Goal: Task Accomplishment & Management: Use online tool/utility

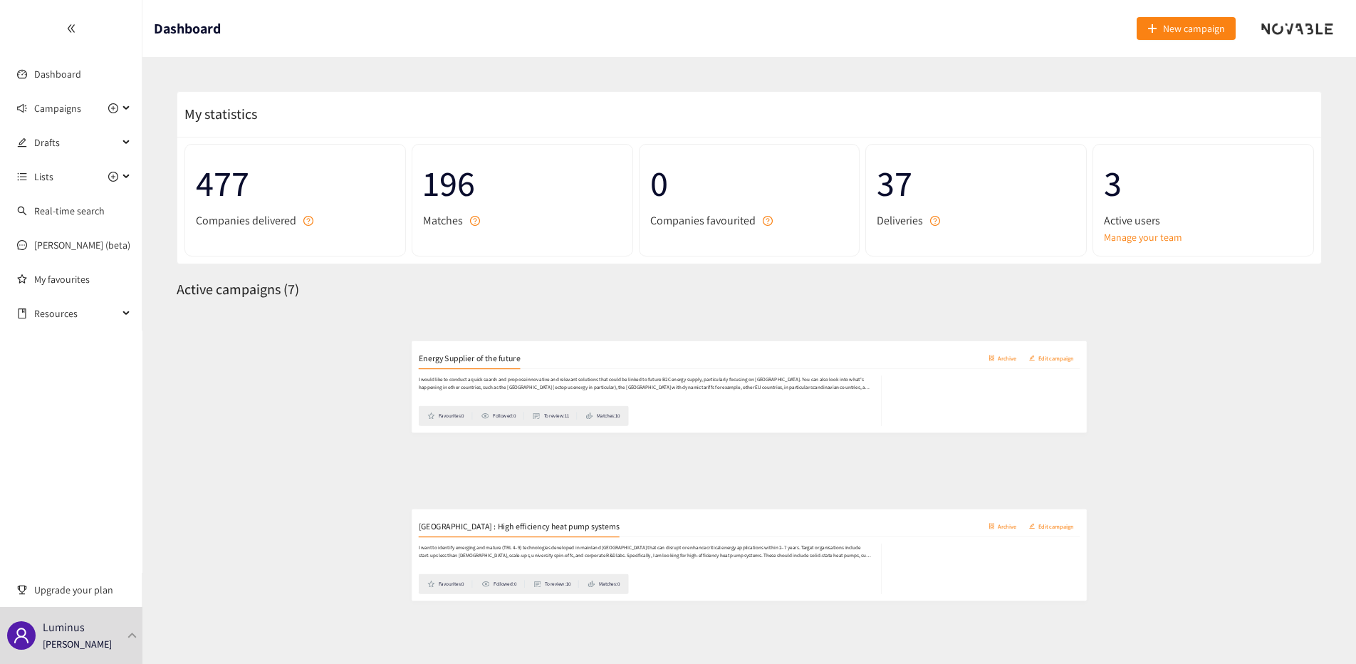
click at [515, 377] on p "I would like to conduct a quick search and propose innovative and relevant solu…" at bounding box center [574, 381] width 770 height 27
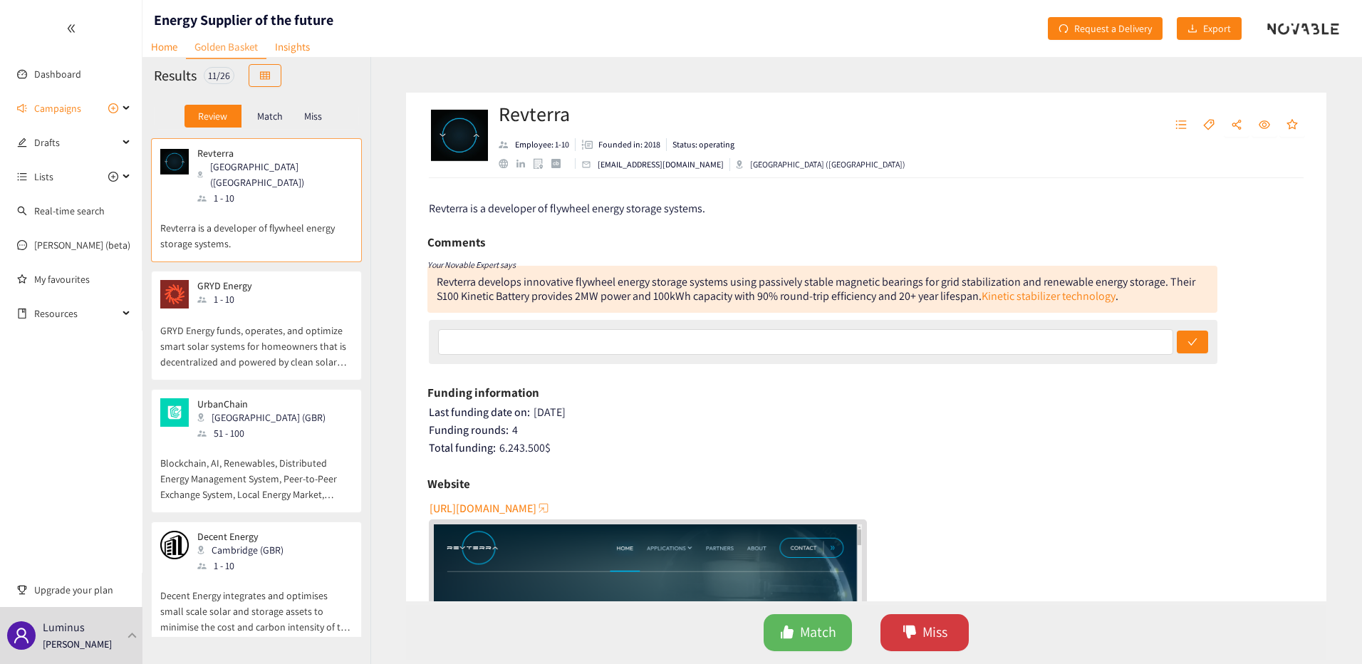
click at [935, 638] on span "Miss" at bounding box center [935, 632] width 25 height 22
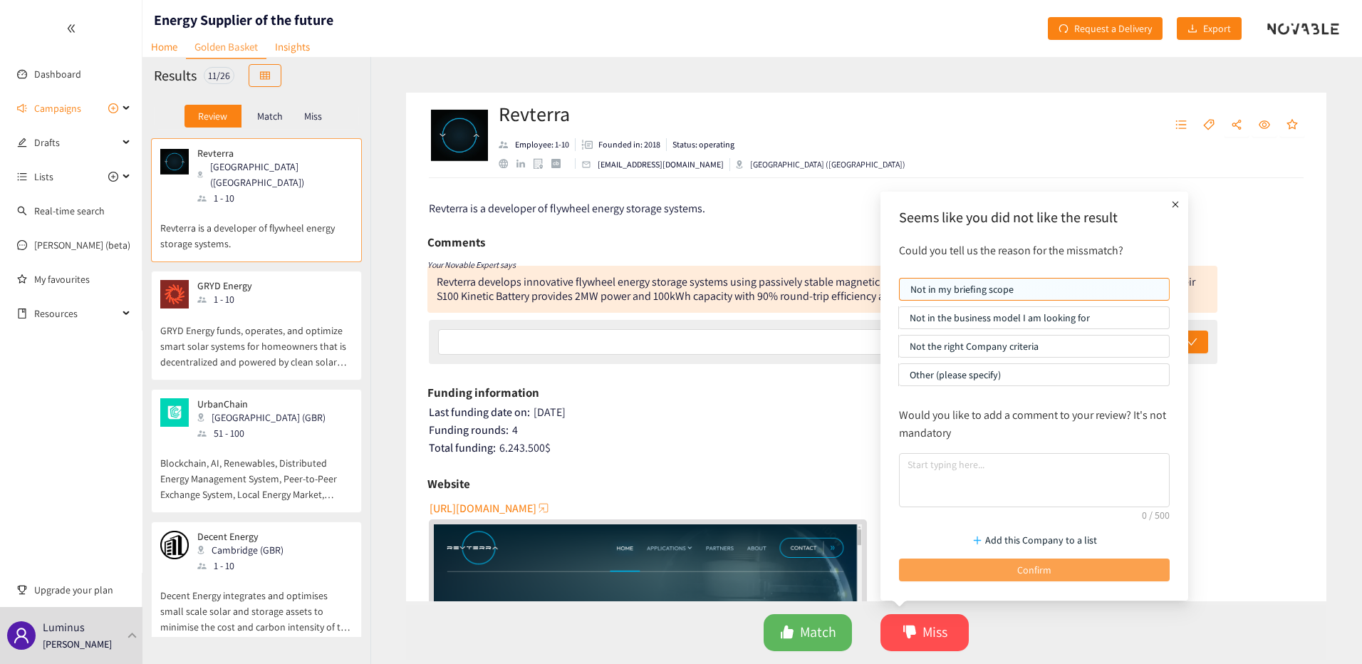
click at [995, 564] on button "Confirm" at bounding box center [1034, 570] width 271 height 23
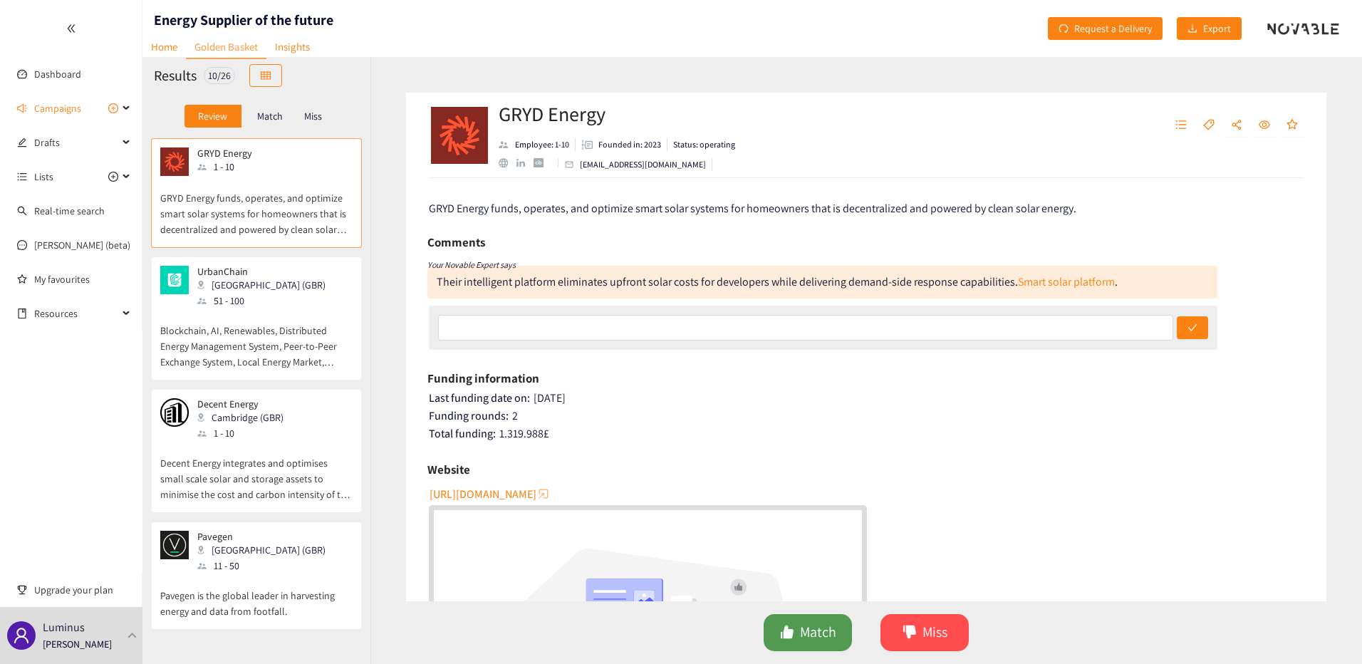
click at [815, 638] on span "Match" at bounding box center [818, 632] width 36 height 22
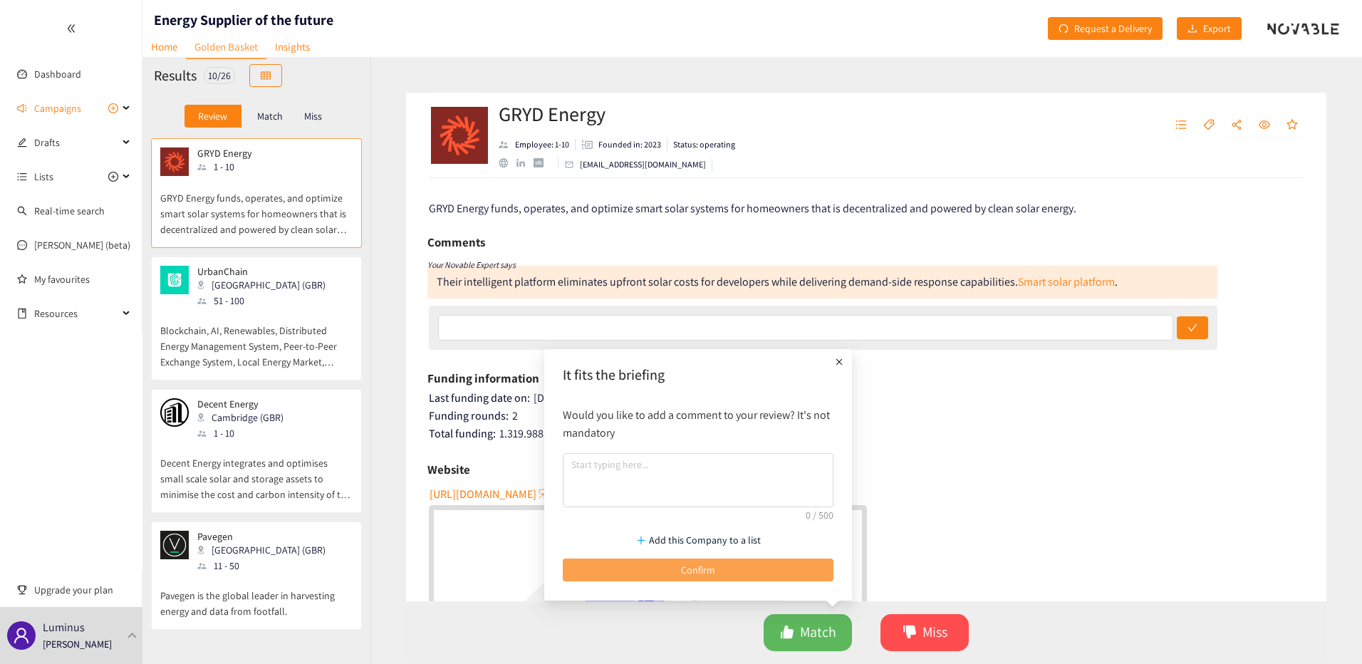
click at [692, 560] on button "Confirm" at bounding box center [698, 570] width 271 height 23
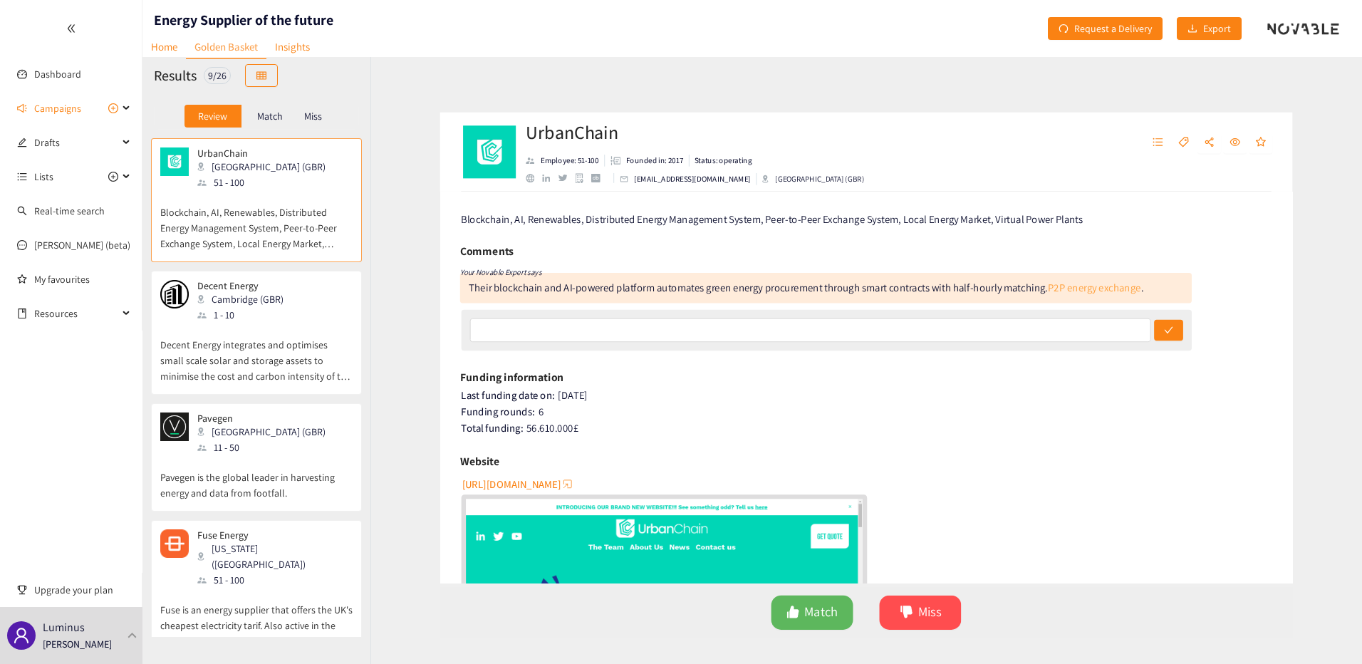
click at [1083, 277] on link "P2P energy exchange" at bounding box center [1112, 281] width 100 height 15
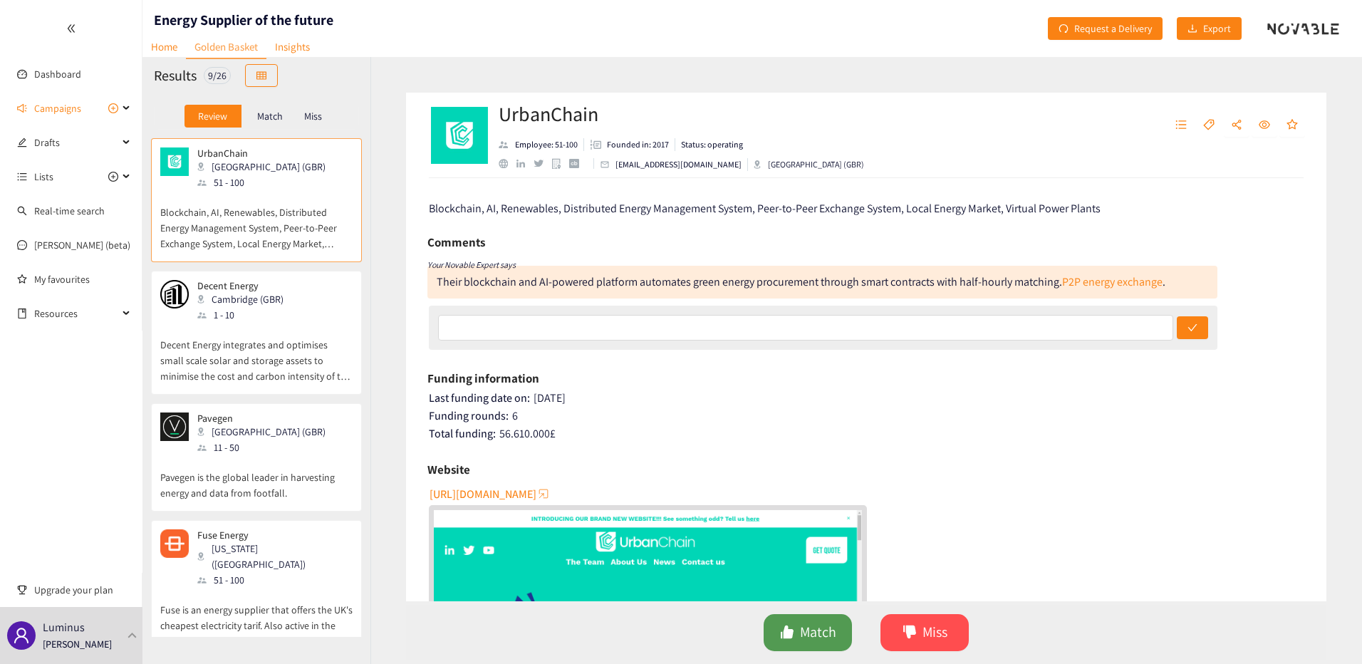
click at [838, 623] on button "Match" at bounding box center [808, 632] width 88 height 37
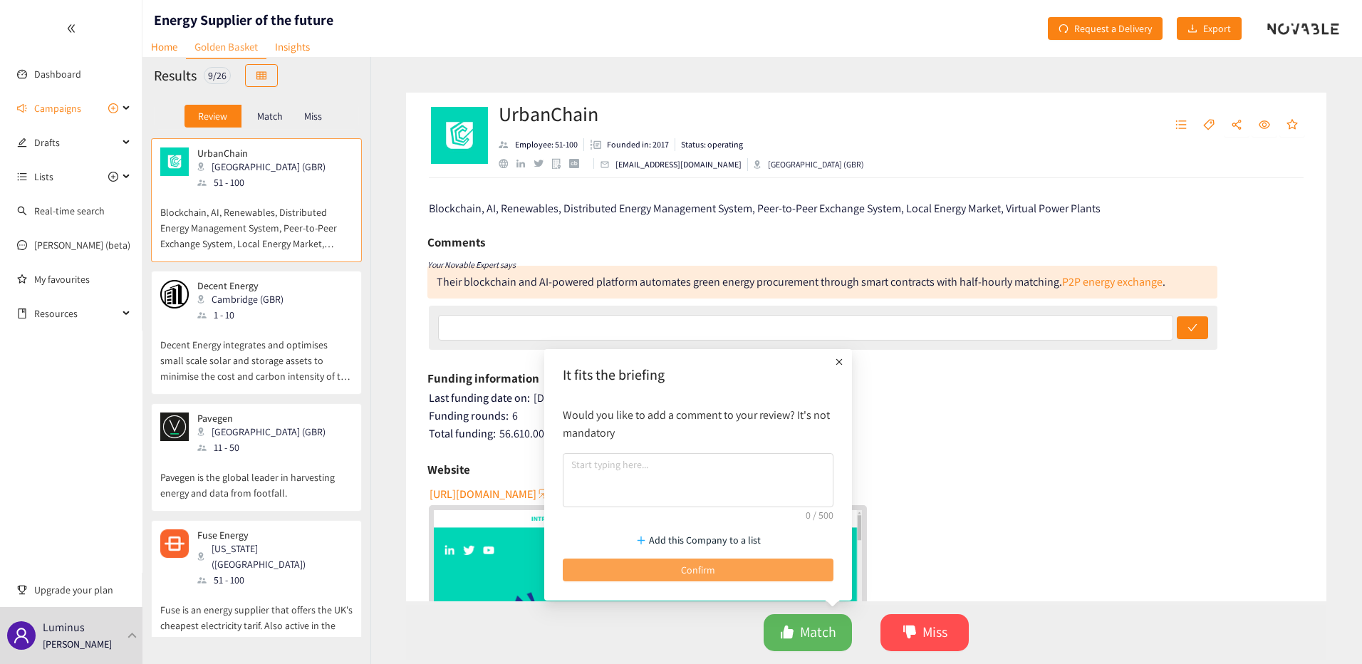
click at [763, 566] on button "Confirm" at bounding box center [698, 570] width 271 height 23
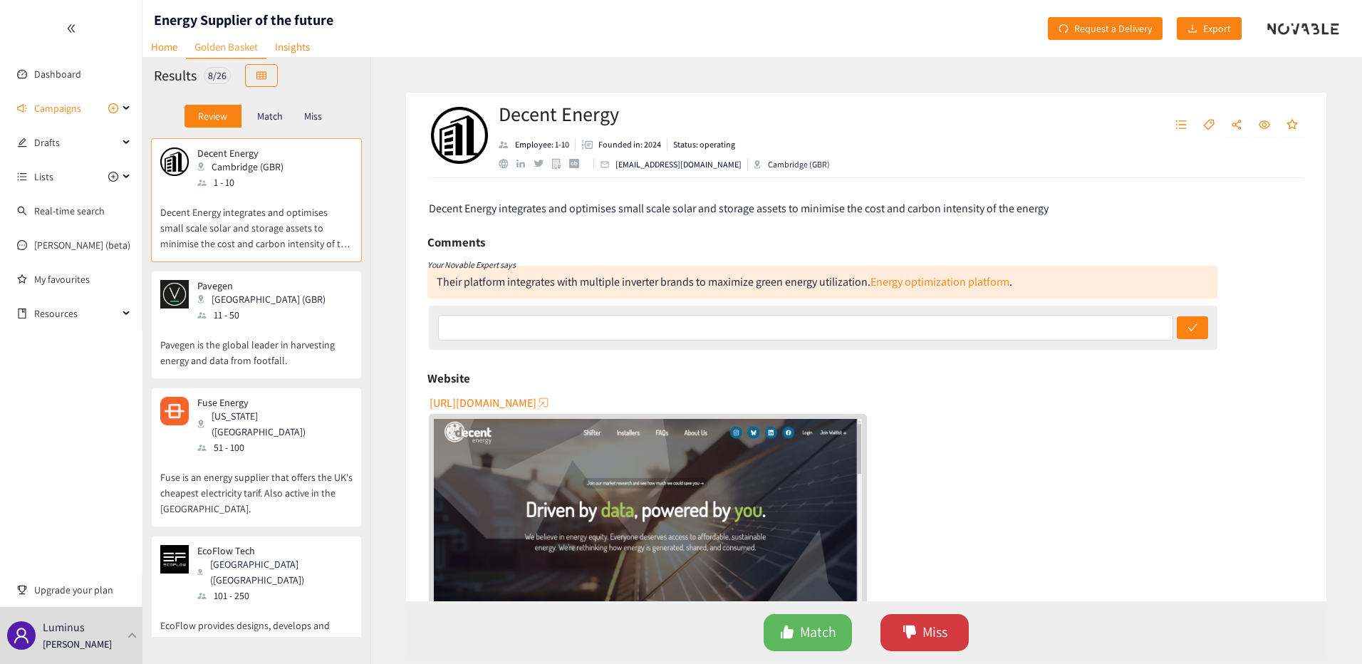
click at [915, 628] on icon "dislike" at bounding box center [910, 632] width 14 height 14
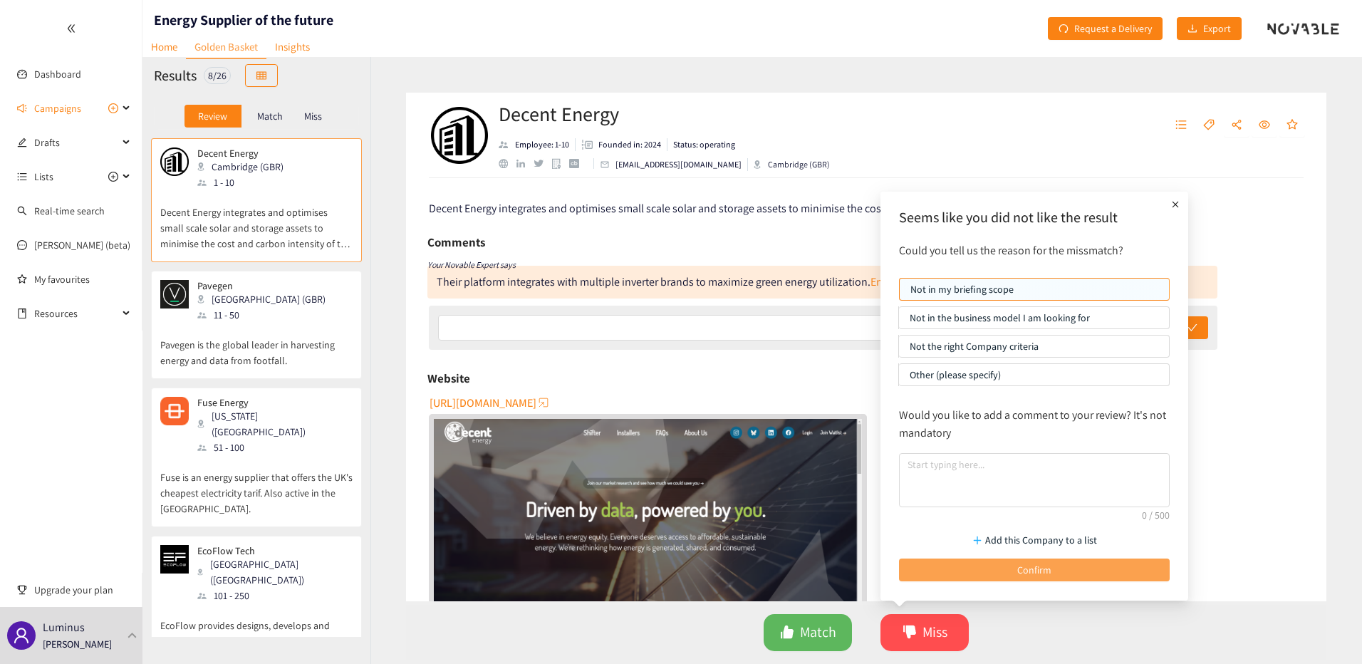
drag, startPoint x: 967, startPoint y: 571, endPoint x: 954, endPoint y: 569, distance: 13.7
click at [963, 571] on button "Confirm" at bounding box center [1034, 570] width 271 height 23
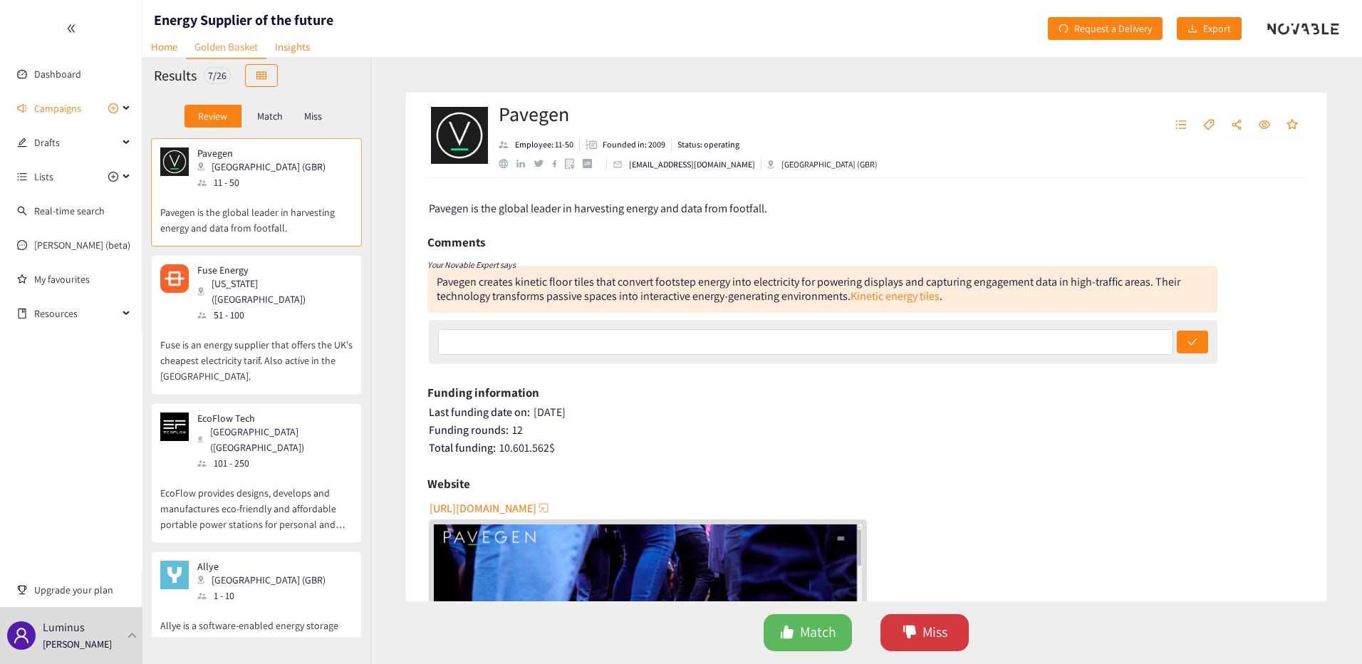
click at [898, 620] on button "Miss" at bounding box center [925, 632] width 88 height 37
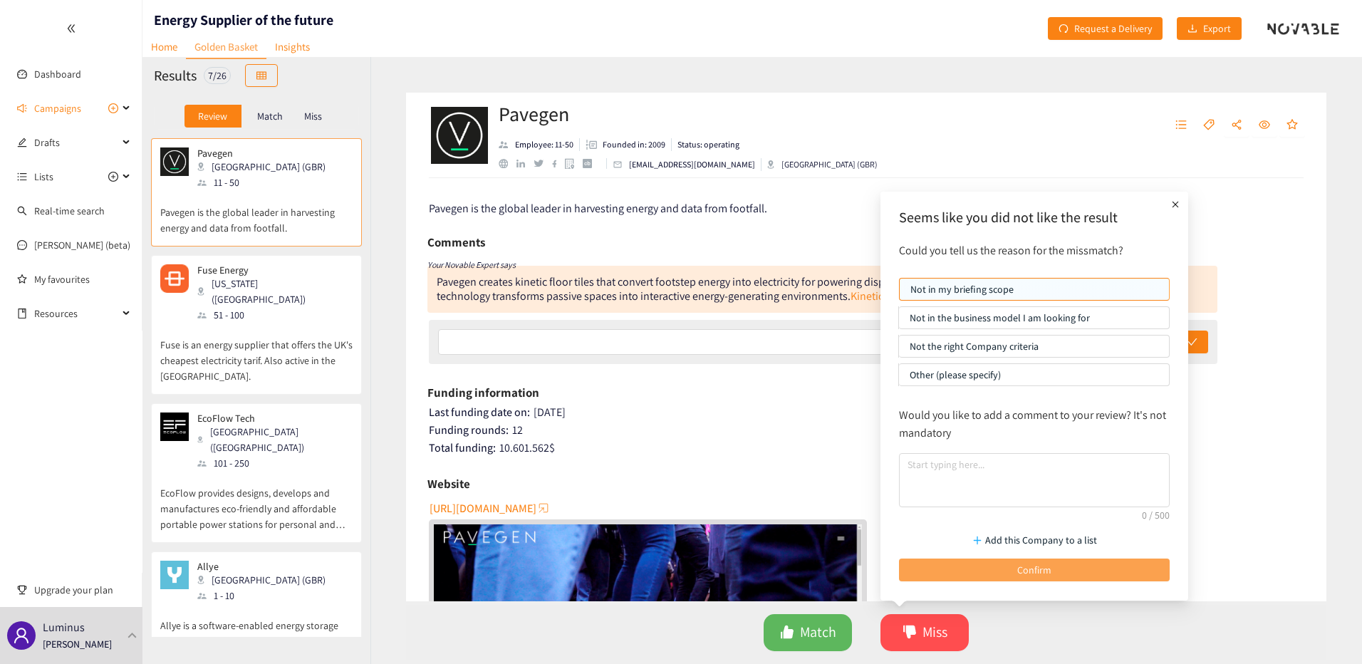
click at [962, 579] on button "Confirm" at bounding box center [1034, 570] width 271 height 23
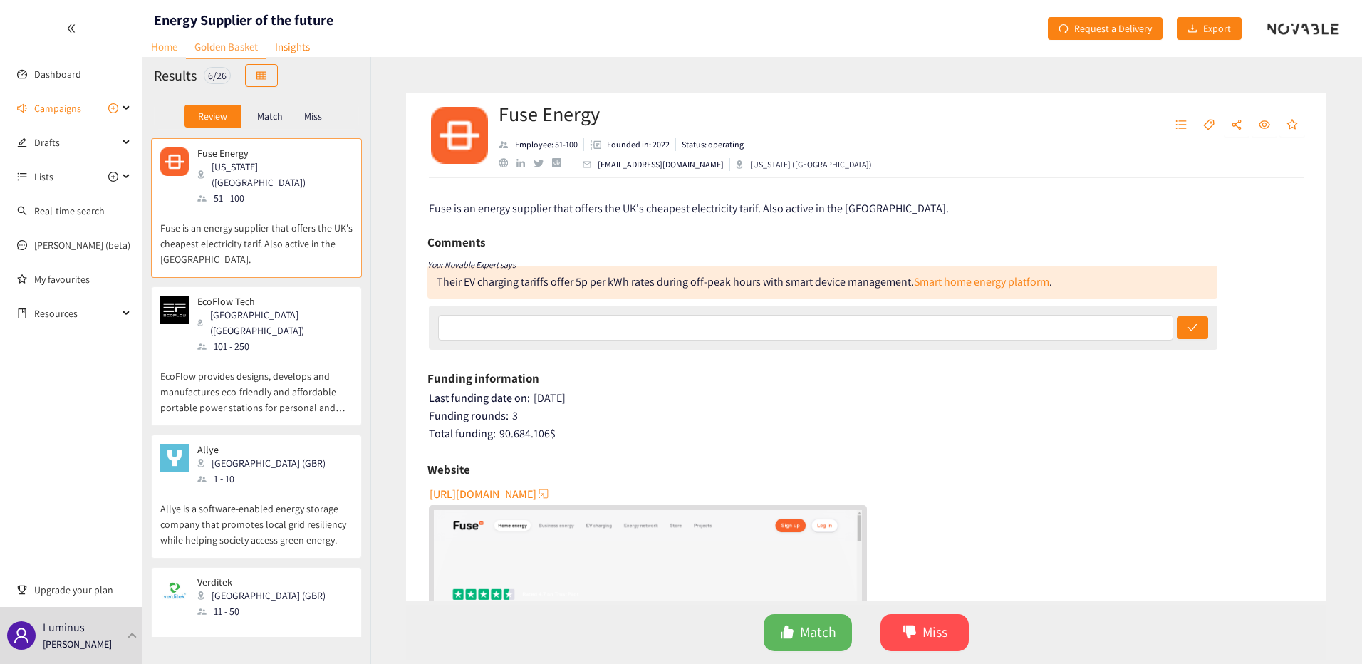
click at [175, 46] on link "Home" at bounding box center [163, 47] width 43 height 22
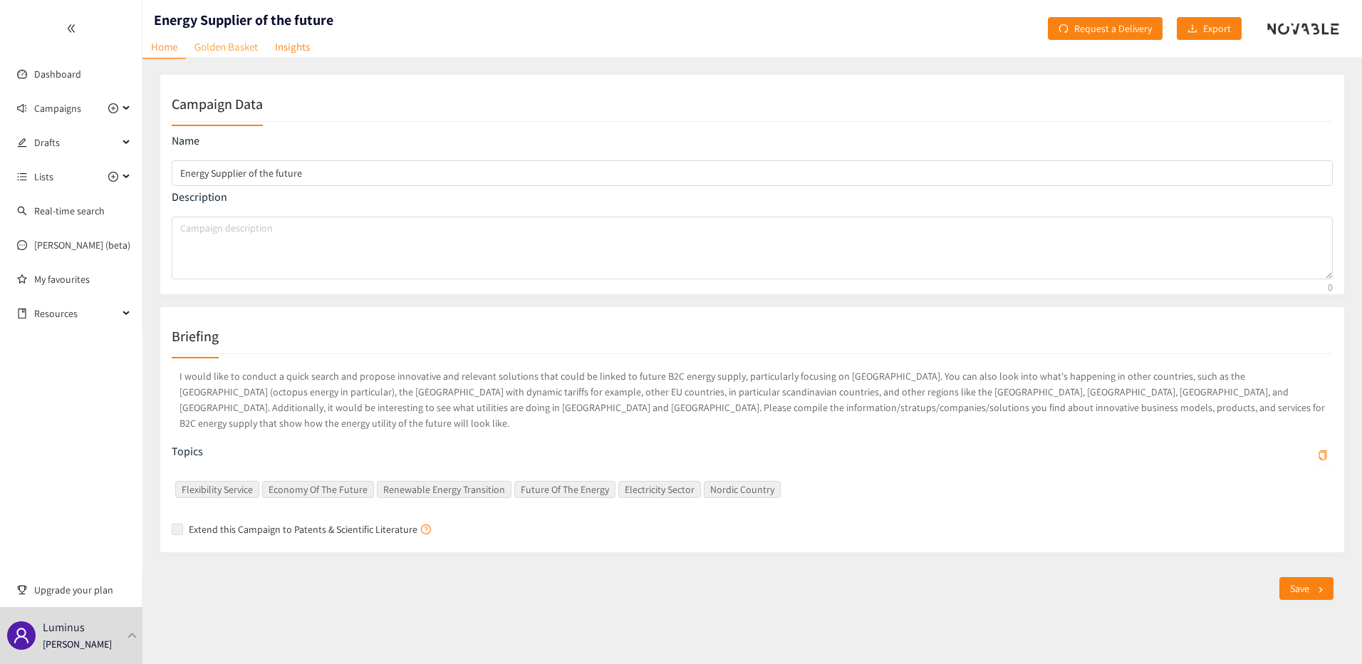
click at [217, 44] on link "Golden Basket" at bounding box center [226, 47] width 81 height 22
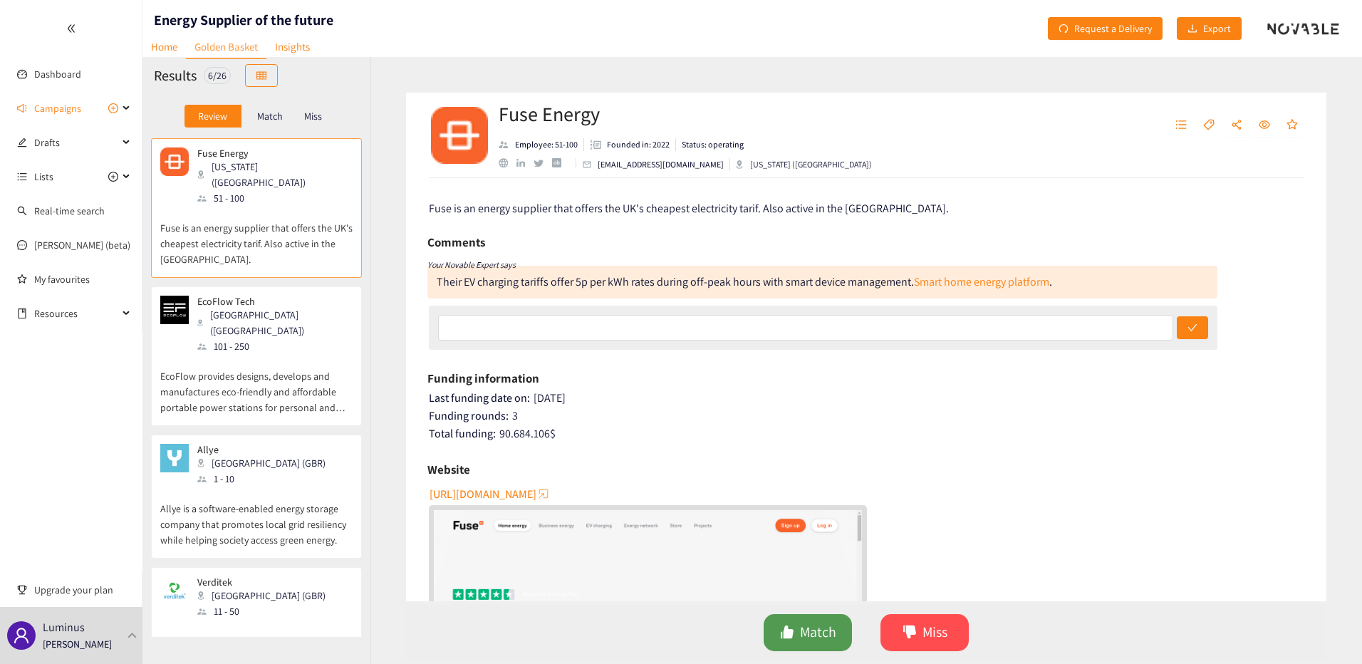
click at [824, 631] on span "Match" at bounding box center [818, 632] width 36 height 22
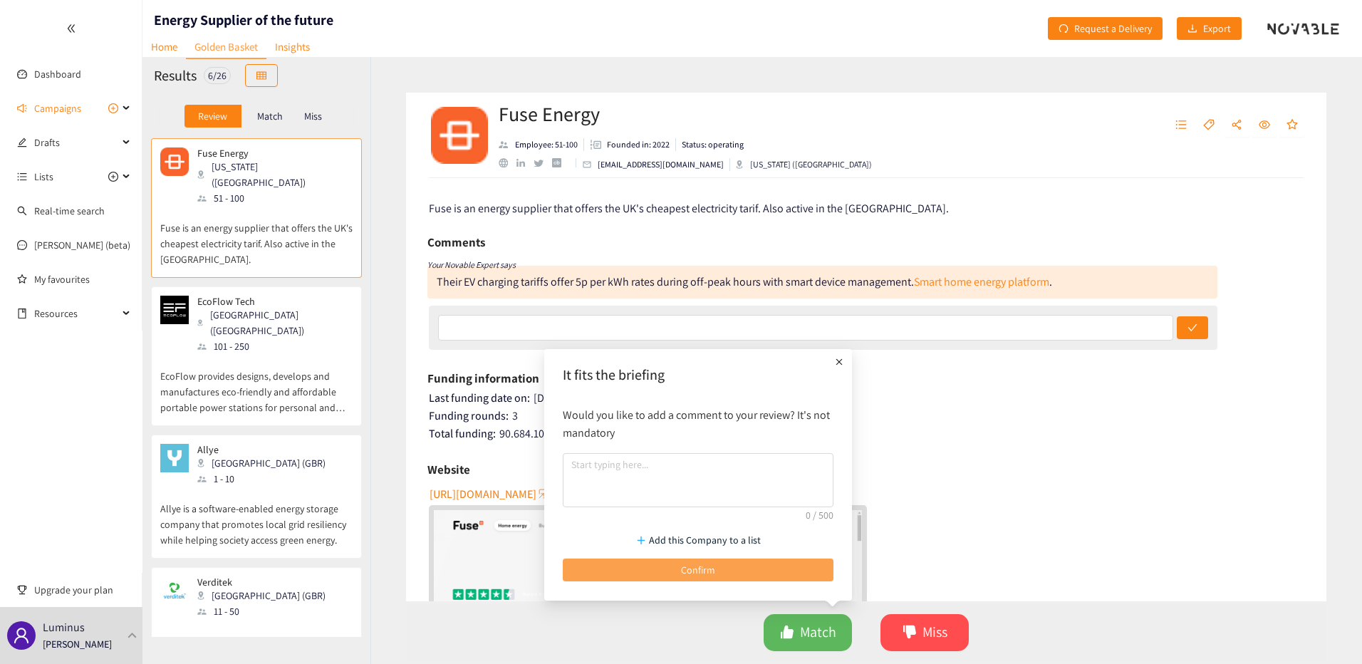
click at [754, 579] on button "Confirm" at bounding box center [698, 570] width 271 height 23
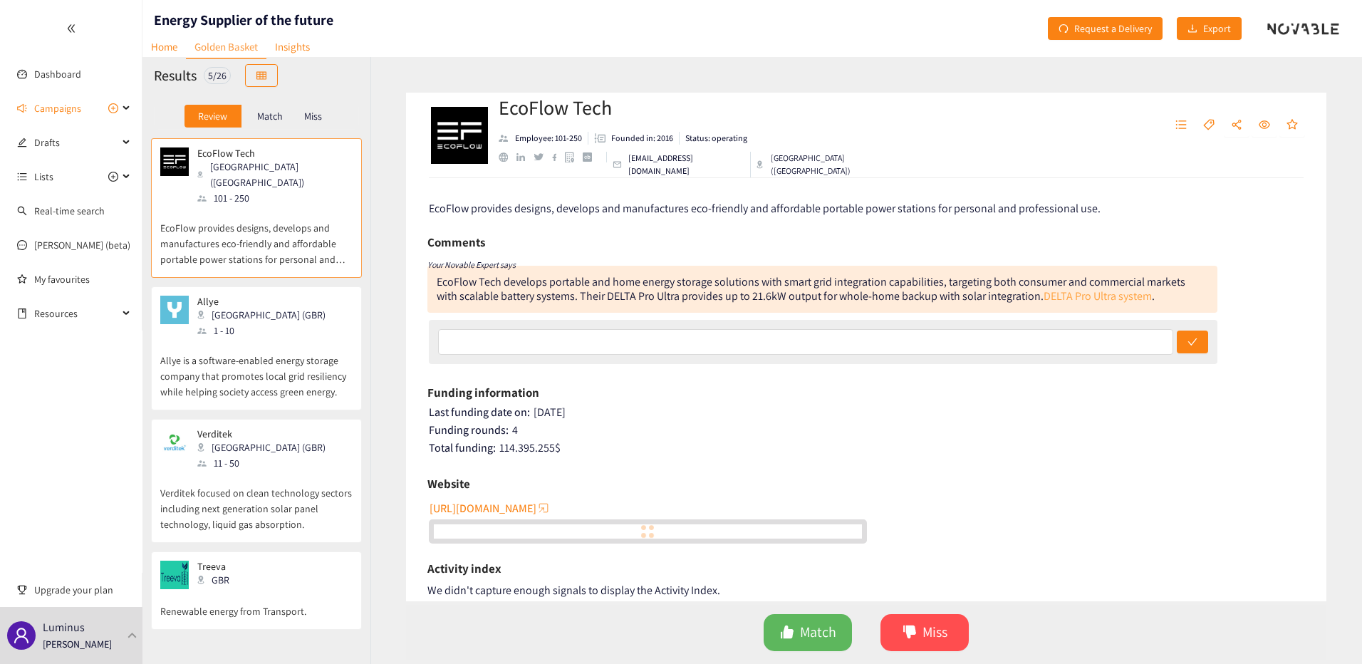
click at [1134, 294] on link "DELTA Pro Ultra system" at bounding box center [1098, 296] width 108 height 15
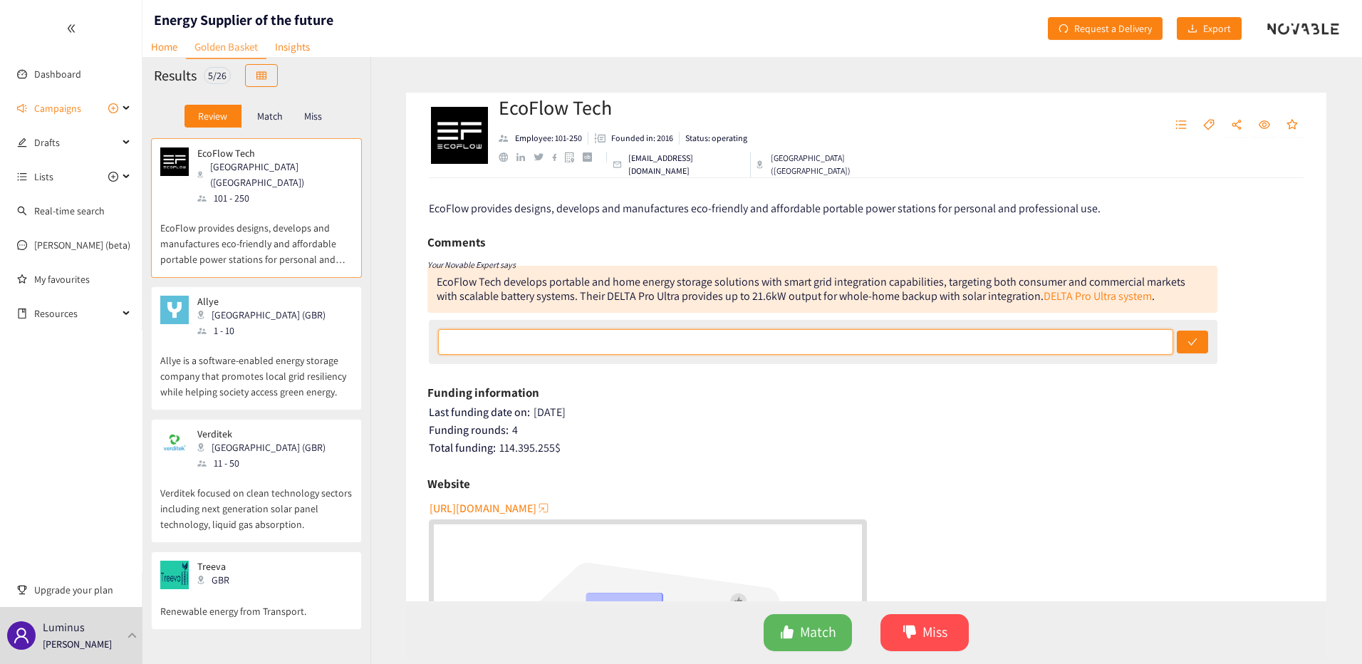
click at [820, 348] on input "text" at bounding box center [805, 342] width 735 height 26
type input "off-grid solution"
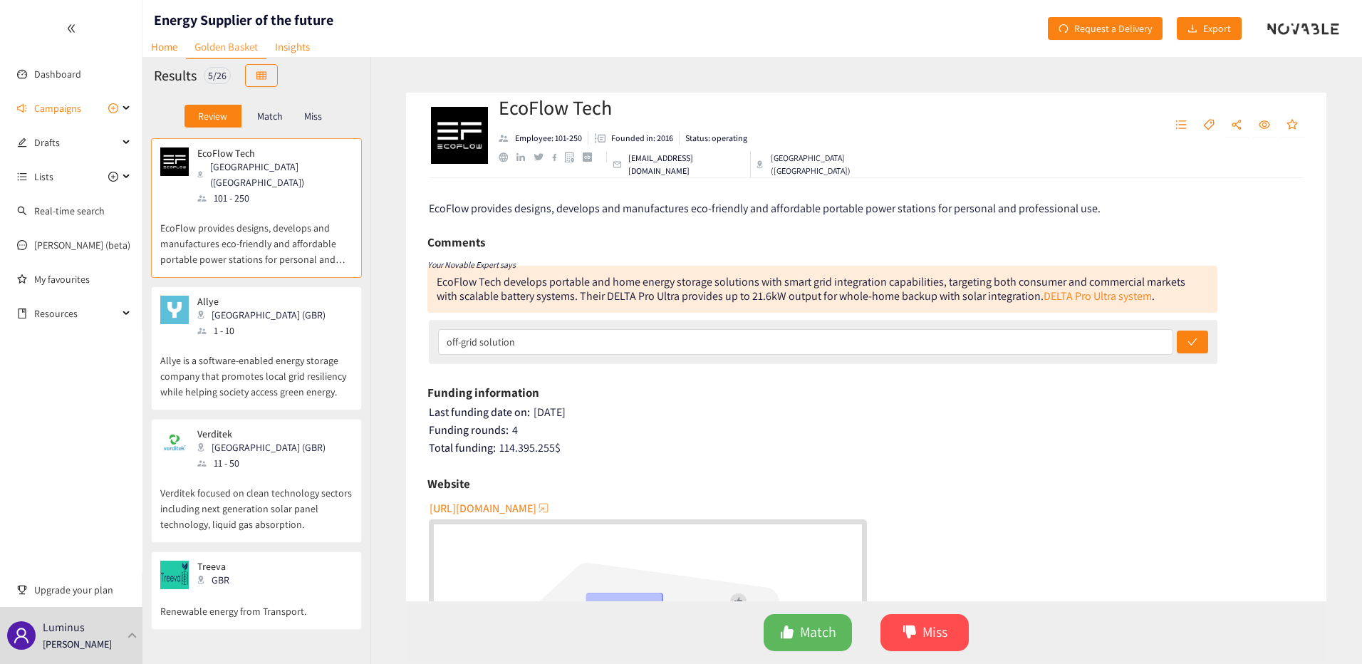
drag, startPoint x: 1193, startPoint y: 338, endPoint x: 1068, endPoint y: 455, distance: 170.9
click at [1186, 340] on button "submit" at bounding box center [1192, 342] width 31 height 23
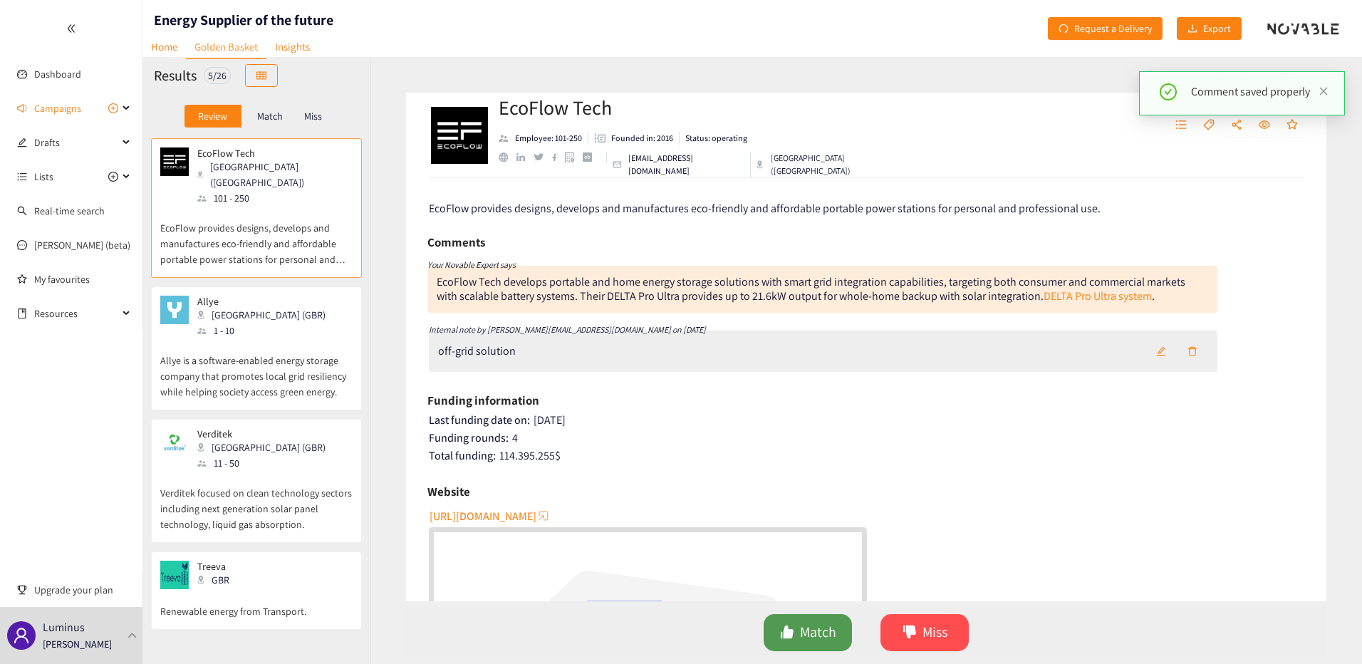
click at [839, 628] on button "Match" at bounding box center [808, 632] width 88 height 37
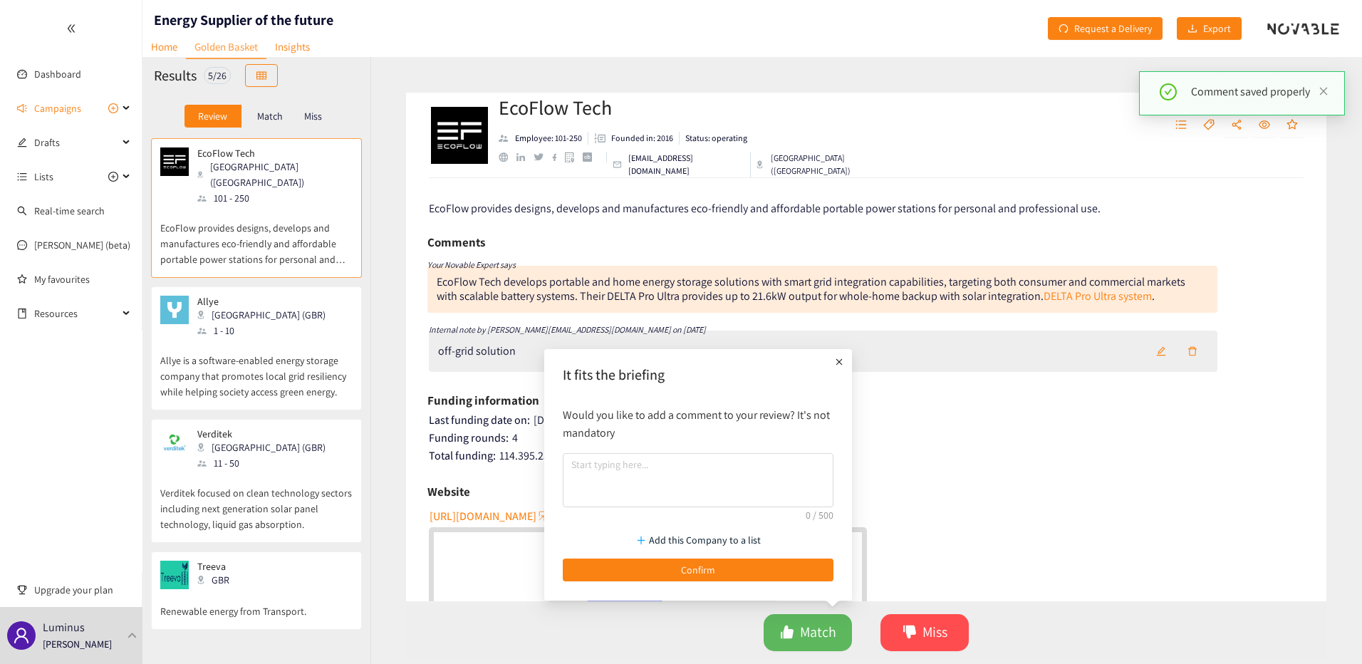
drag, startPoint x: 745, startPoint y: 568, endPoint x: 735, endPoint y: 557, distance: 14.6
click at [741, 569] on button "Confirm" at bounding box center [698, 570] width 271 height 23
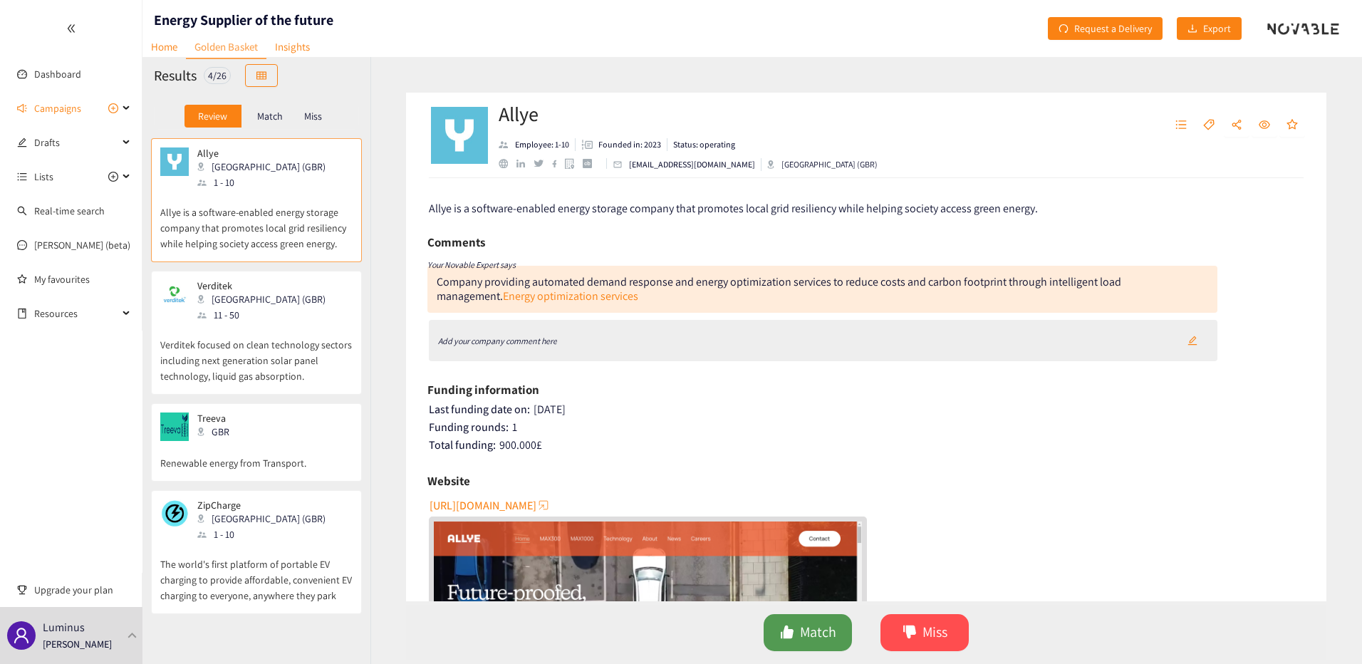
click at [803, 627] on span "Match" at bounding box center [818, 632] width 36 height 22
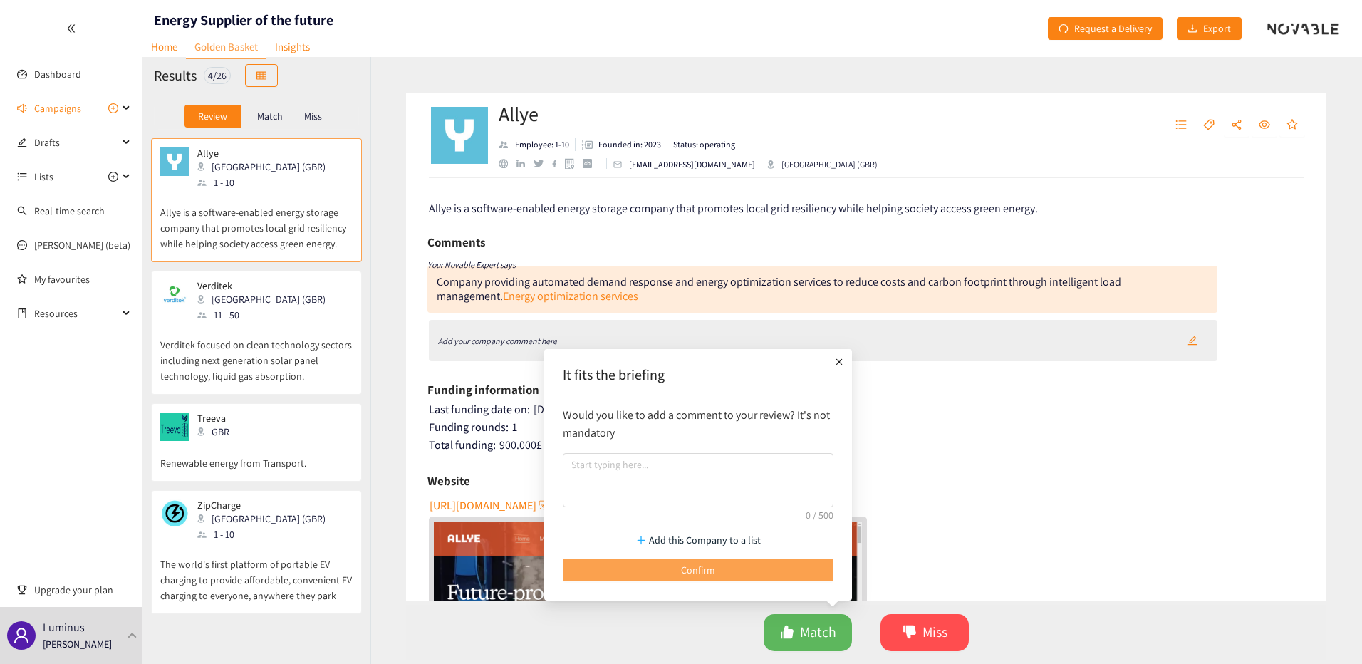
click at [693, 579] on button "Confirm" at bounding box center [698, 570] width 271 height 23
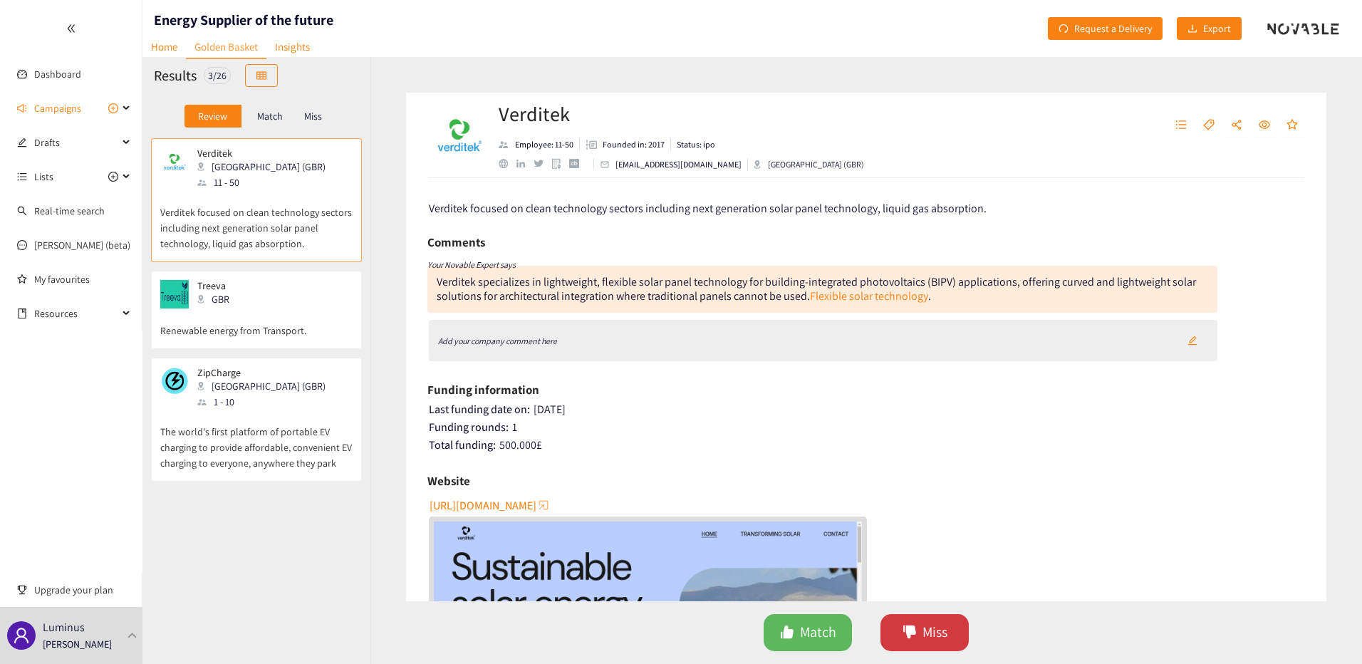
click at [950, 629] on button "Miss" at bounding box center [925, 632] width 88 height 37
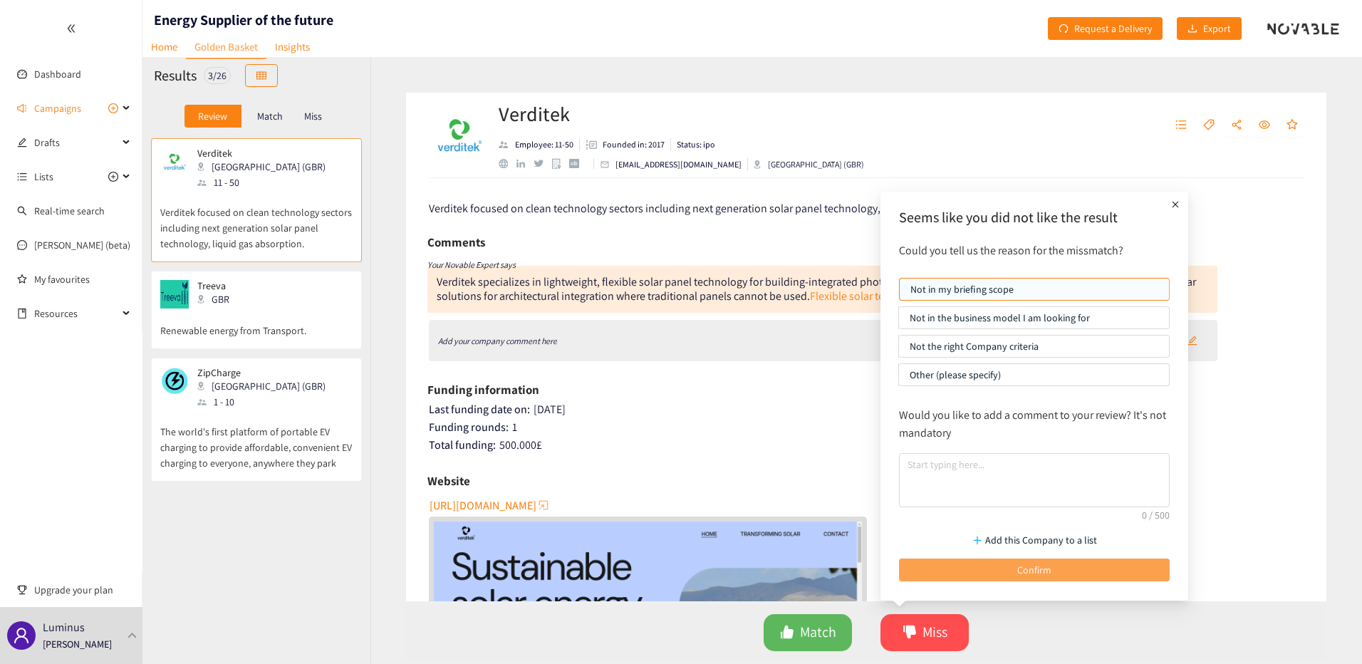
click at [1007, 564] on button "Confirm" at bounding box center [1034, 570] width 271 height 23
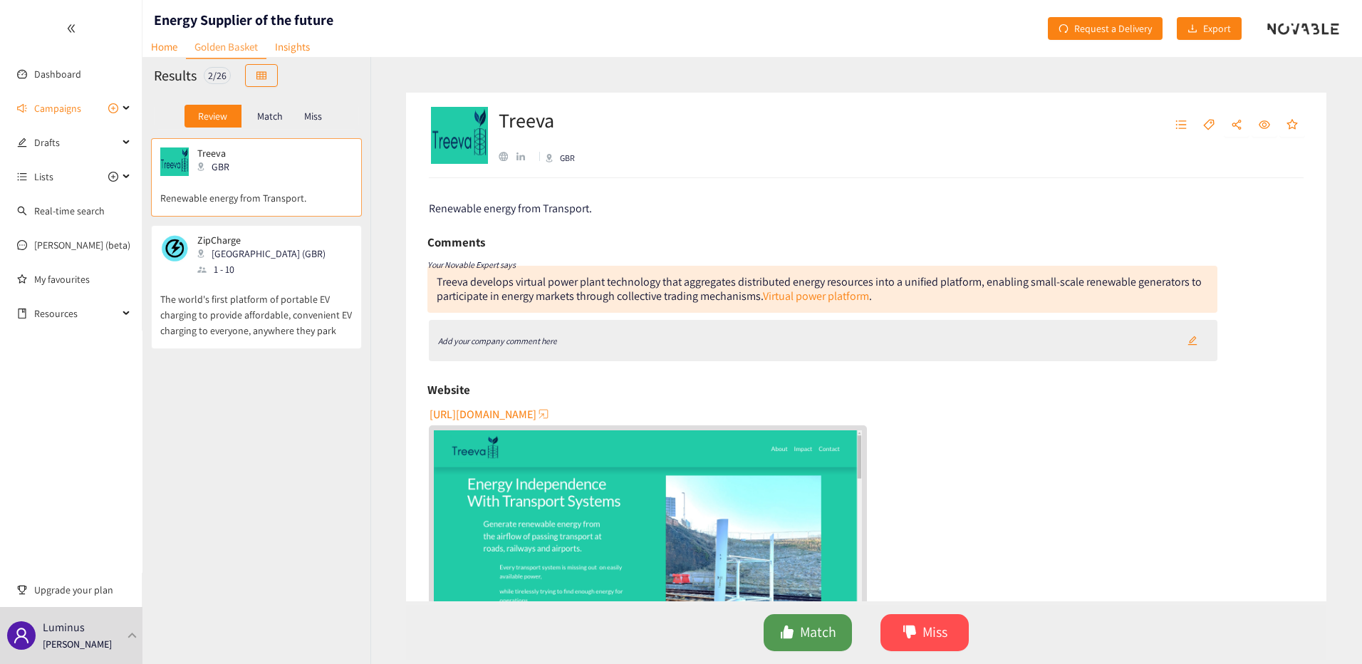
click at [801, 620] on button "Match" at bounding box center [808, 632] width 88 height 37
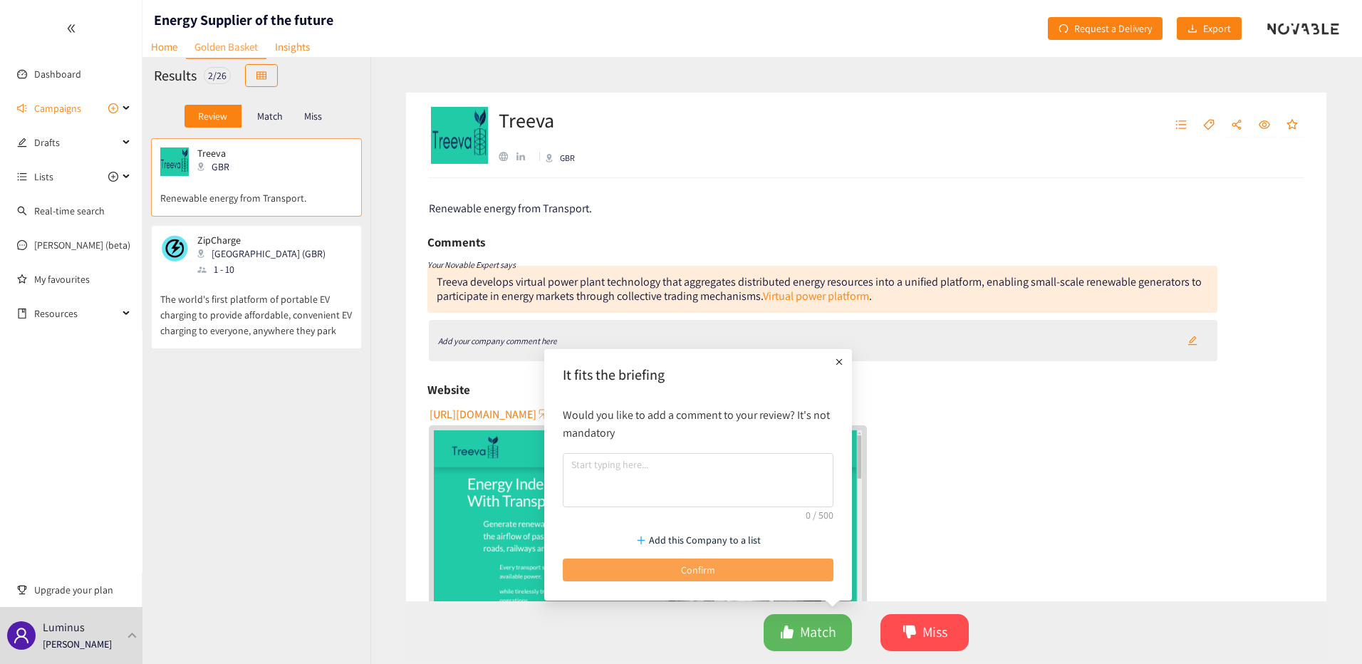
click at [780, 571] on button "Confirm" at bounding box center [698, 570] width 271 height 23
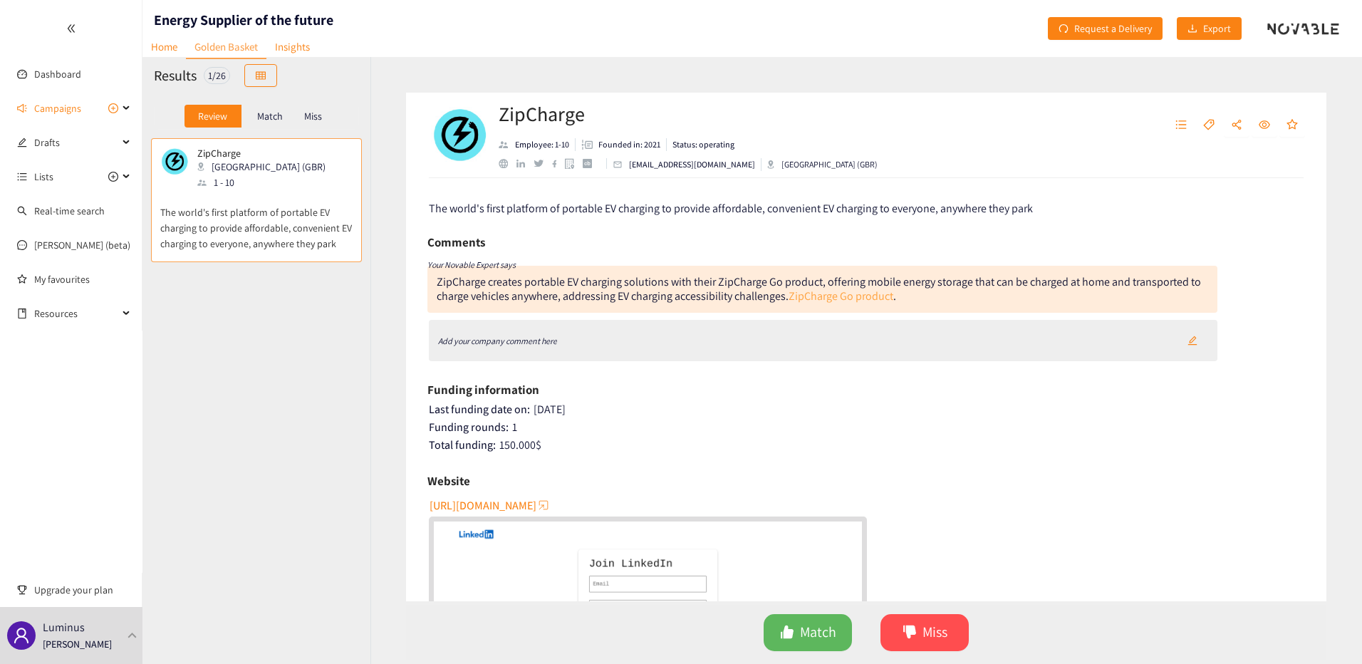
click at [863, 292] on link "ZipCharge Go product" at bounding box center [841, 296] width 105 height 15
click at [935, 642] on span "Miss" at bounding box center [935, 632] width 25 height 22
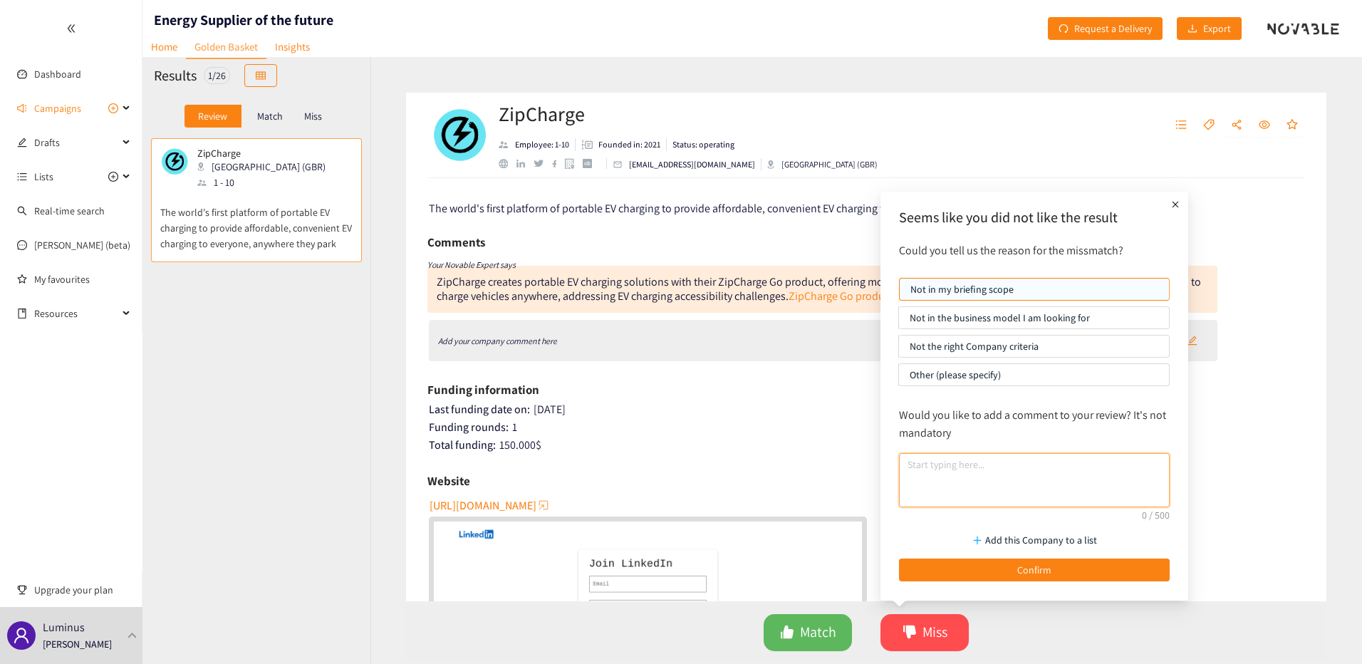
click at [972, 481] on textarea at bounding box center [1034, 480] width 271 height 54
type textarea "no info online, only linkedin..."
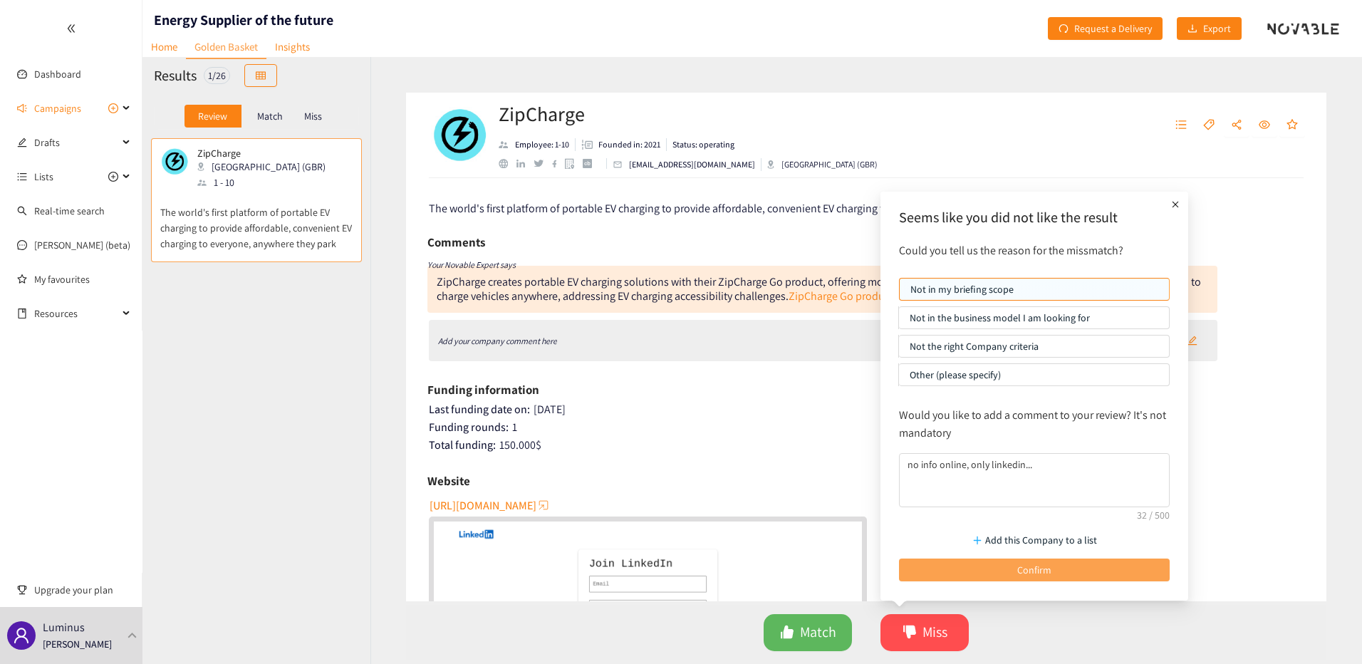
click at [995, 572] on button "Confirm" at bounding box center [1034, 570] width 271 height 23
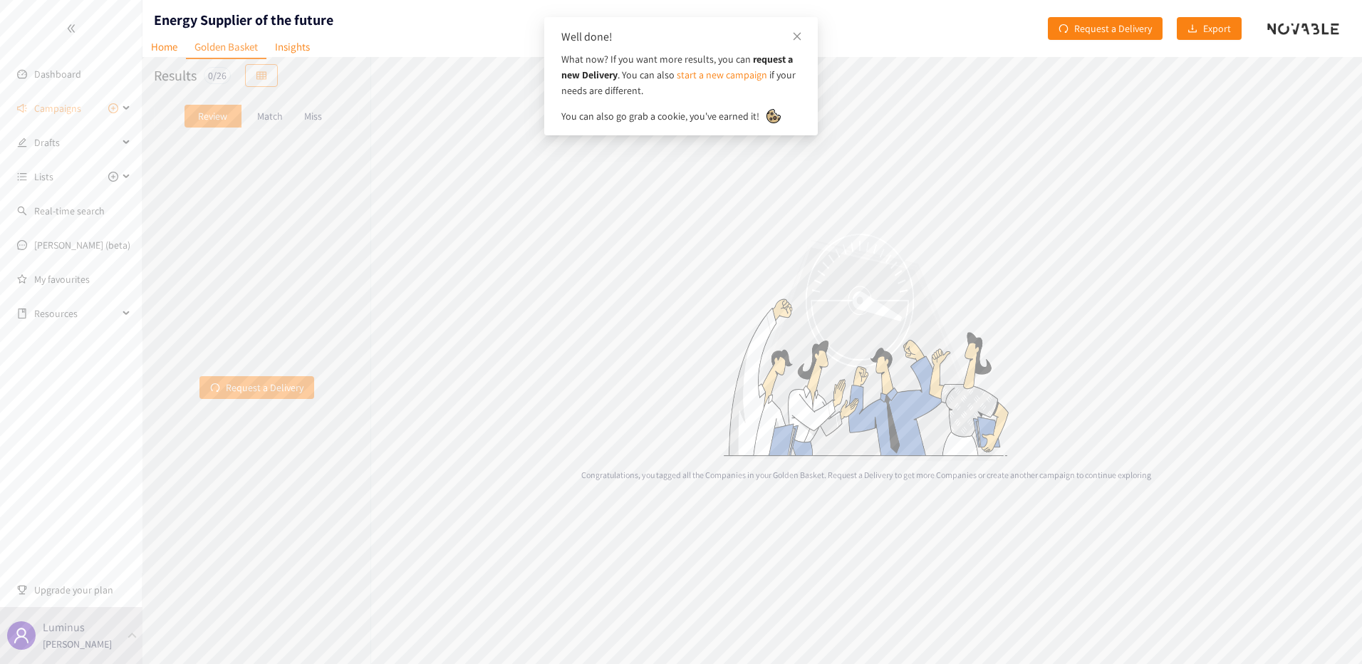
drag, startPoint x: 801, startPoint y: 34, endPoint x: 735, endPoint y: 2, distance: 73.0
click at [790, 31] on div "Well done! What now? If you want more results, you can request a new Delivery .…" at bounding box center [681, 76] width 274 height 118
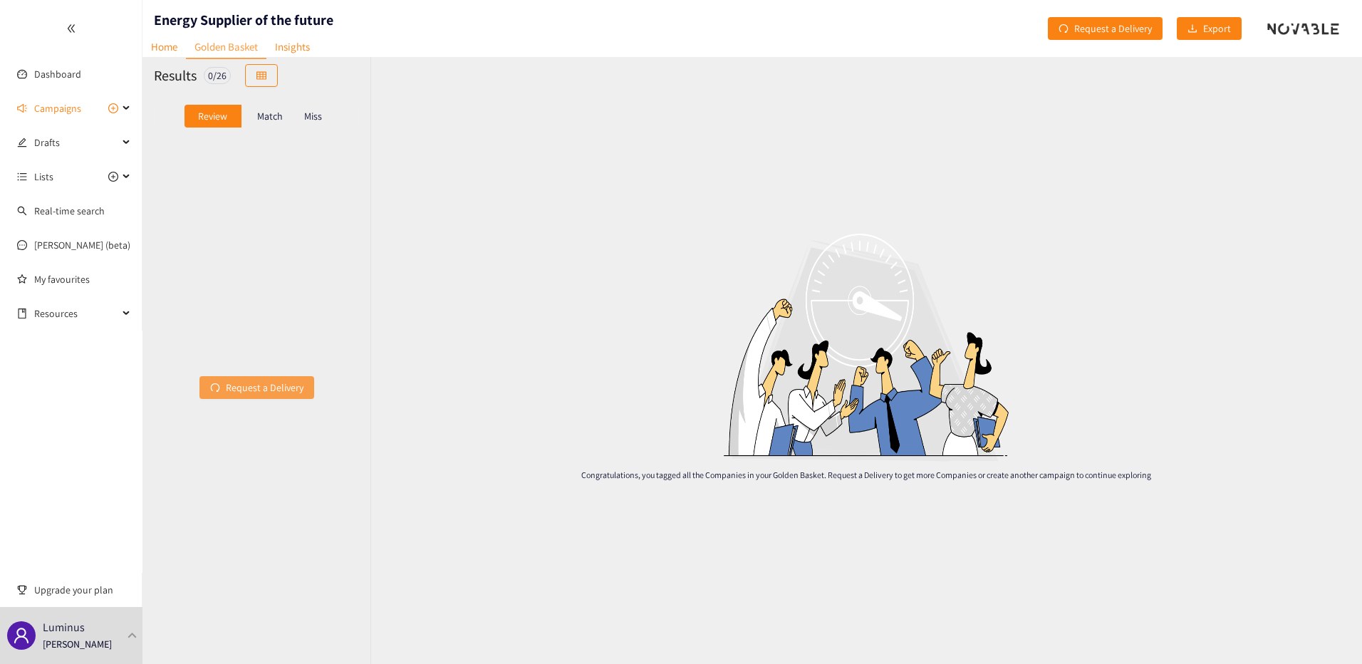
click at [290, 384] on span "Request a Delivery" at bounding box center [265, 388] width 78 height 16
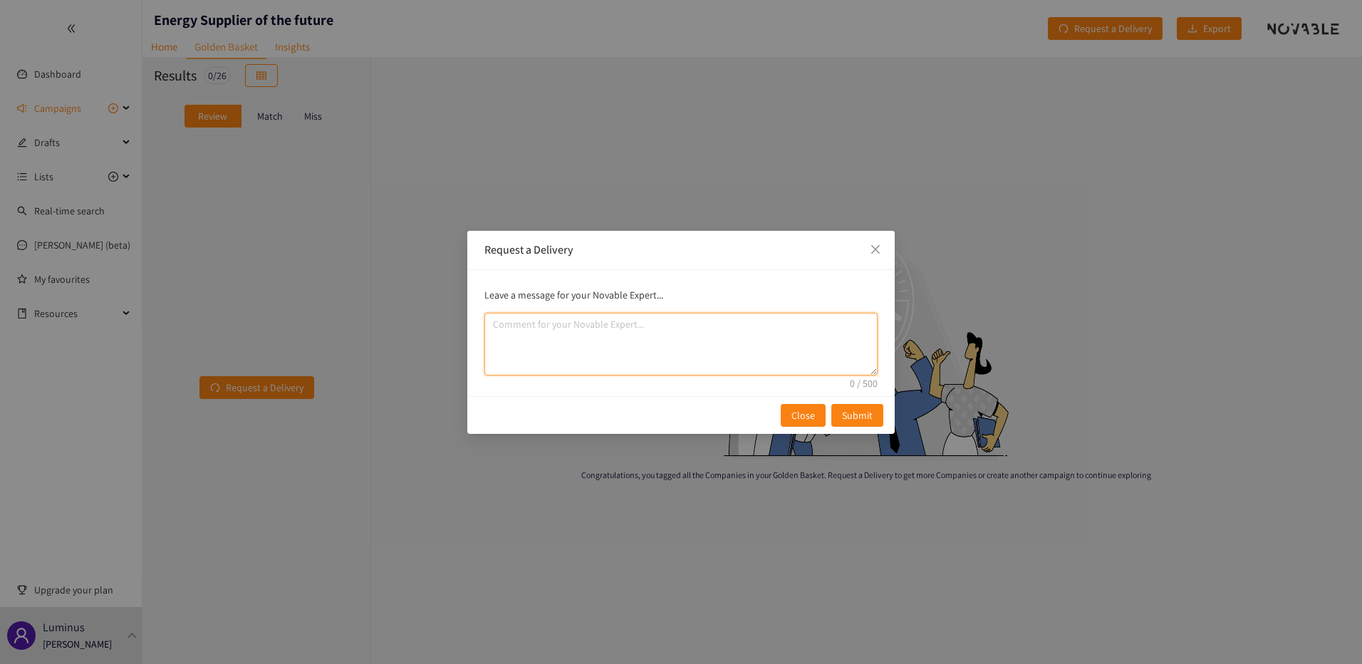
click at [665, 345] on textarea "comment" at bounding box center [680, 344] width 393 height 63
type textarea "H"
type textarea "See email sent to Thibaut"
click at [861, 409] on span "Submit" at bounding box center [857, 416] width 31 height 16
